Goal: Task Accomplishment & Management: Manage account settings

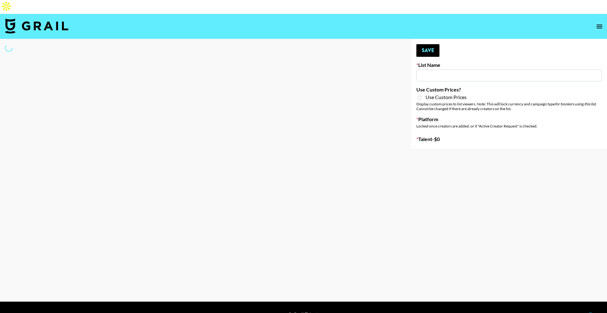
type input "Nicklback - Rockstar"
select select "Song"
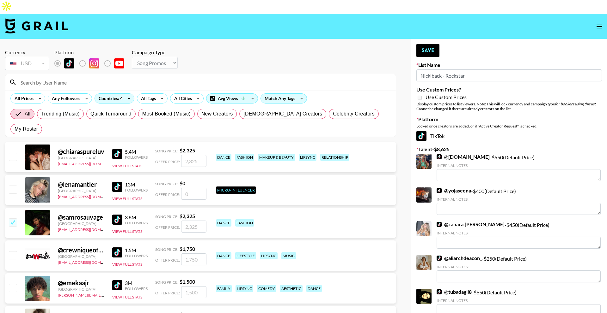
click at [196, 77] on input at bounding box center [204, 82] width 375 height 10
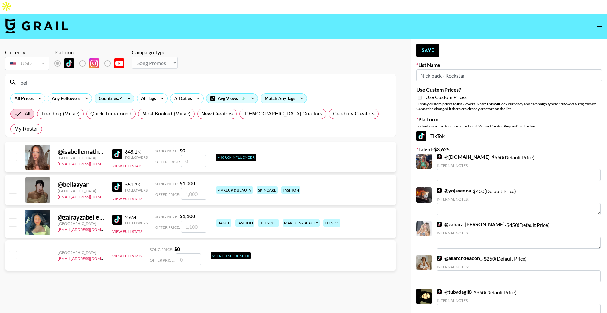
type input "bella"
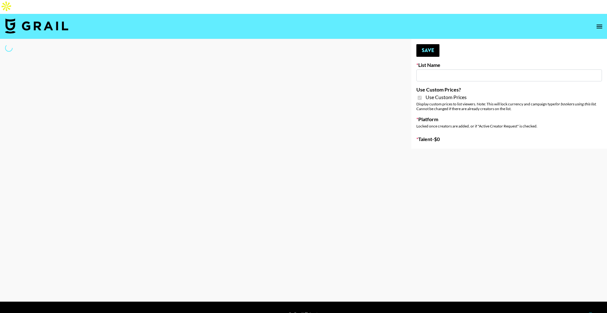
type input "FaceApp"
checkbox input "true"
select select "Brand"
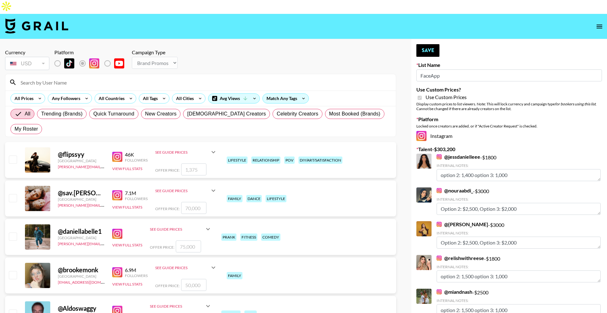
click at [144, 77] on input at bounding box center [204, 82] width 375 height 10
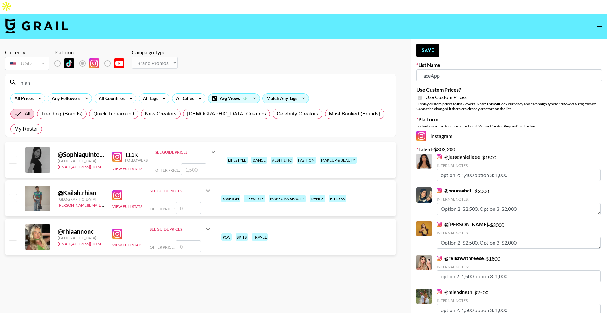
type input "hiana"
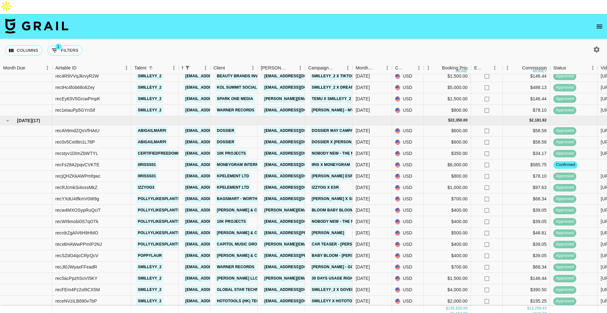
scroll to position [276, 0]
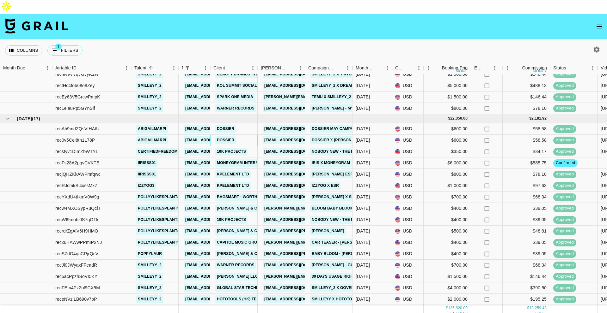
click at [245, 135] on div "Dossier" at bounding box center [233, 140] width 47 height 11
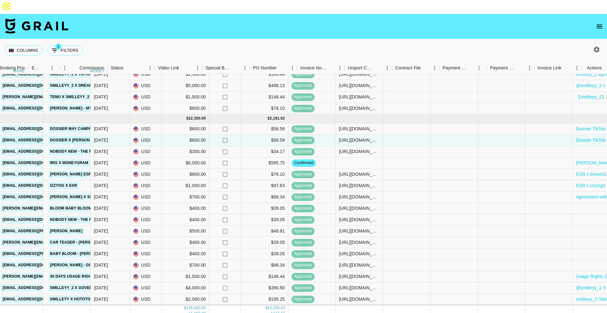
scroll to position [276, 442]
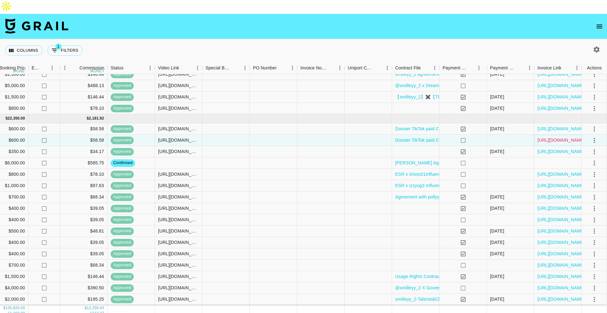
click at [553, 137] on link "https://in.xero.com/c2V1aFXgIgAyE3U8vWMeeHtvQJRTOjedKt3IDA8y" at bounding box center [561, 140] width 48 height 6
